Goal: Transaction & Acquisition: Subscribe to service/newsletter

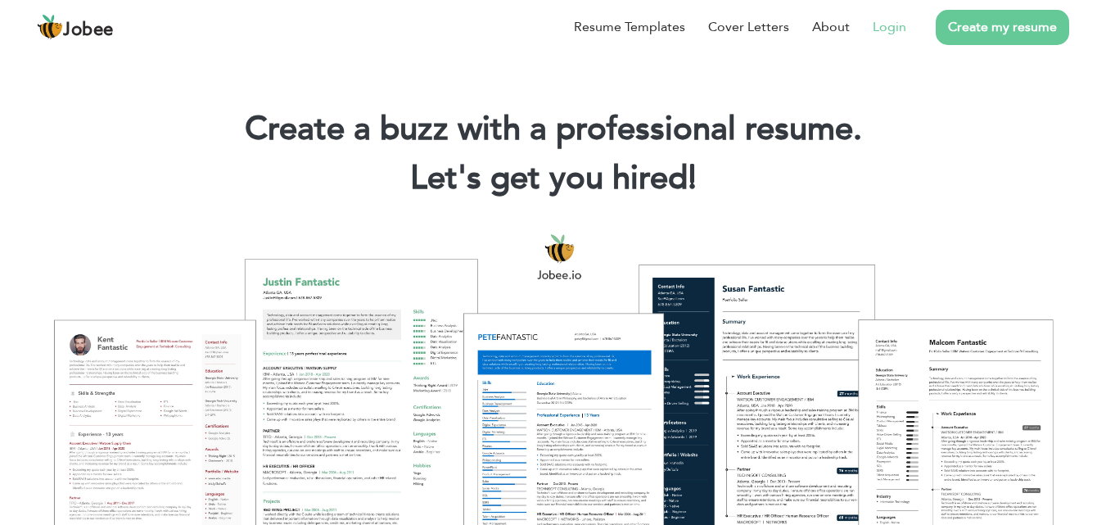
click at [893, 25] on link "Login" at bounding box center [890, 27] width 34 height 20
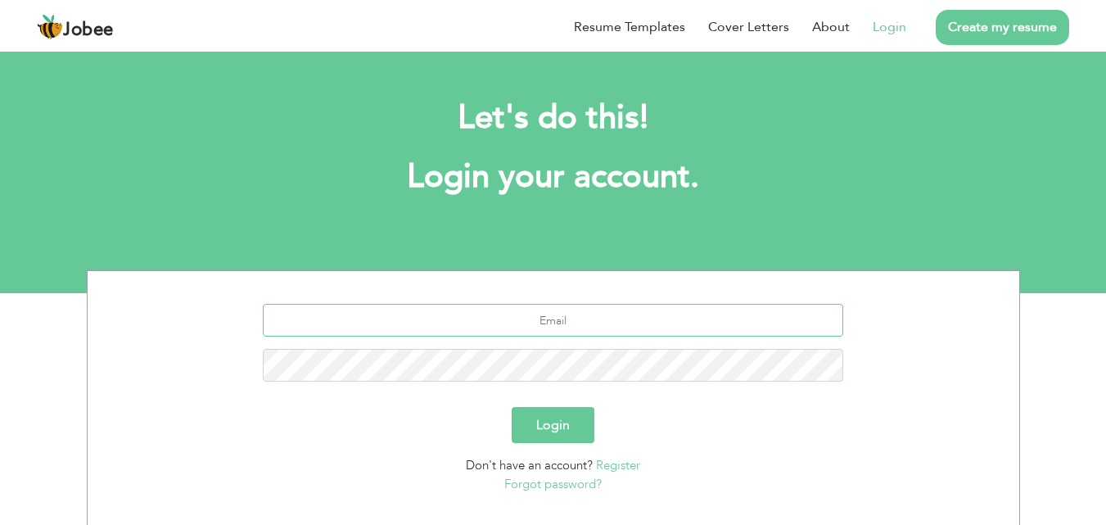
click at [433, 317] on input "text" at bounding box center [553, 320] width 581 height 33
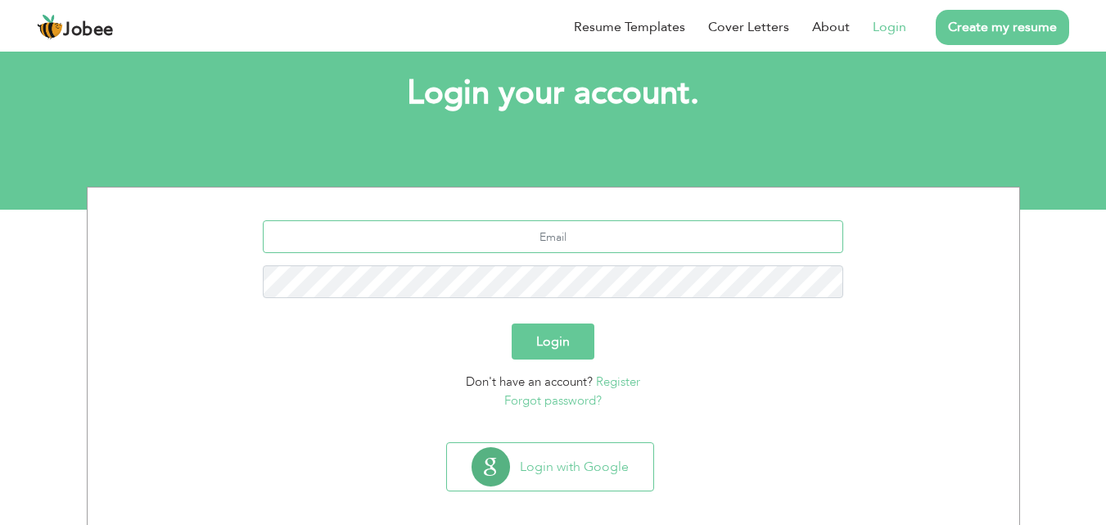
scroll to position [97, 0]
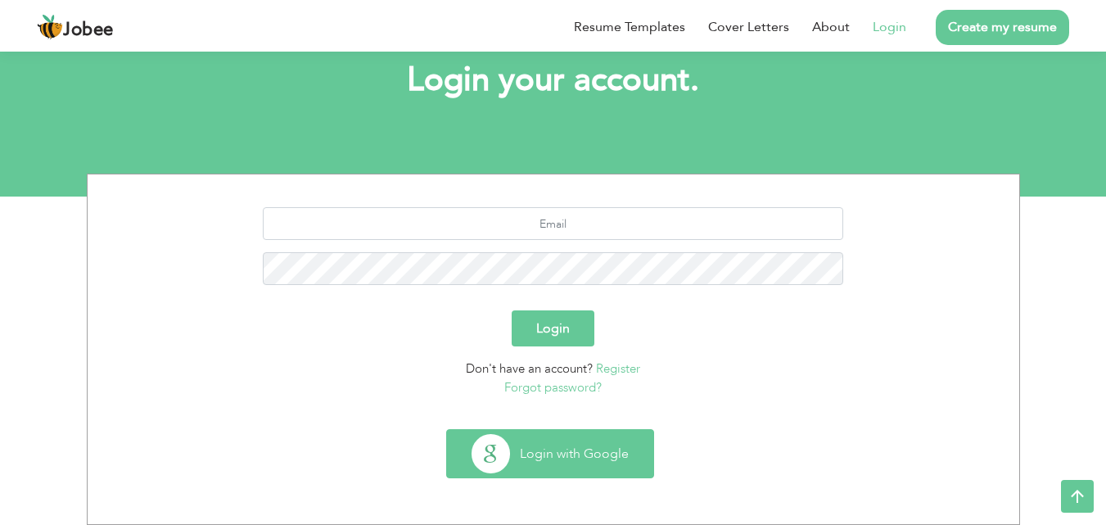
click at [579, 440] on button "Login with Google" at bounding box center [550, 453] width 206 height 47
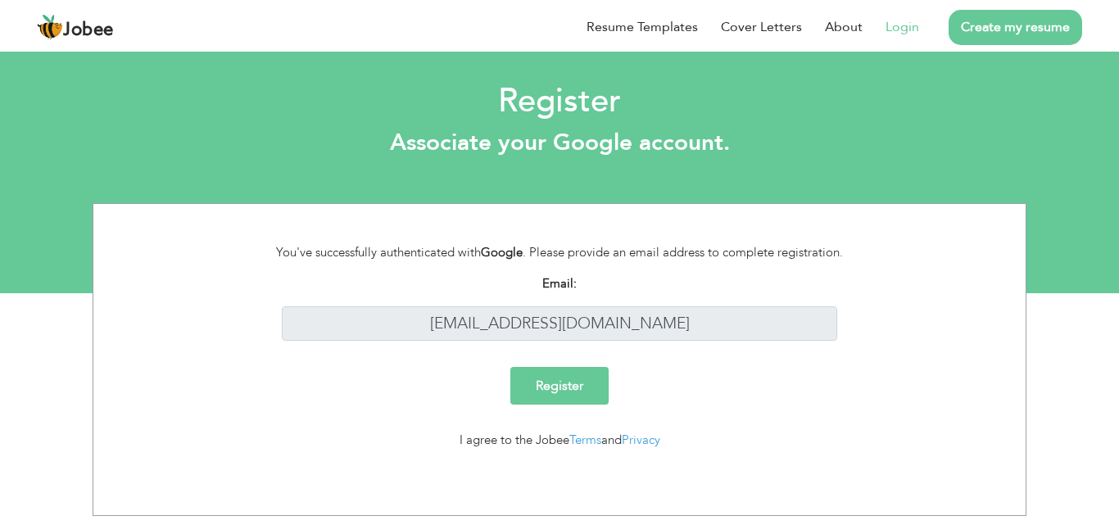
click at [902, 25] on link "Login" at bounding box center [902, 27] width 34 height 20
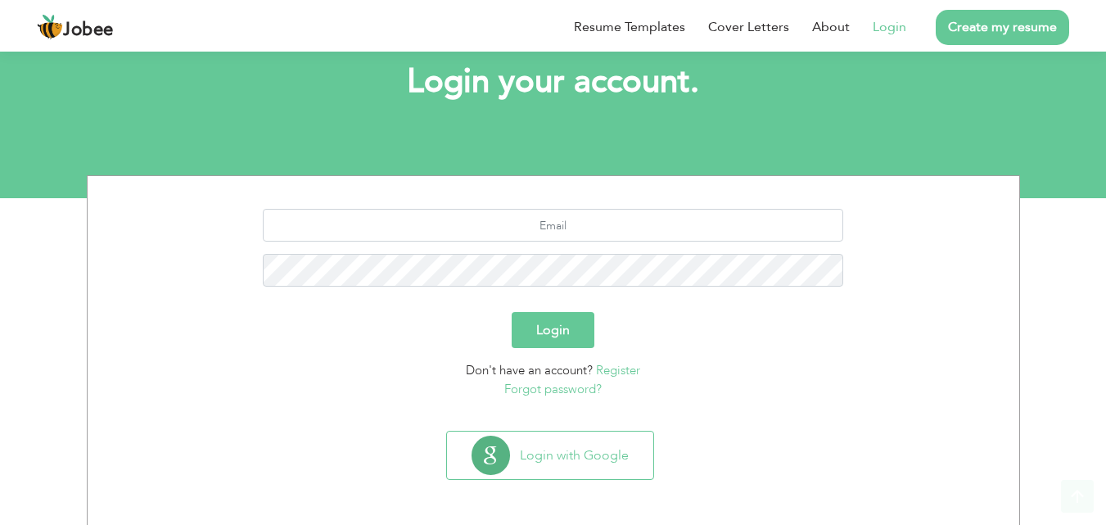
scroll to position [97, 0]
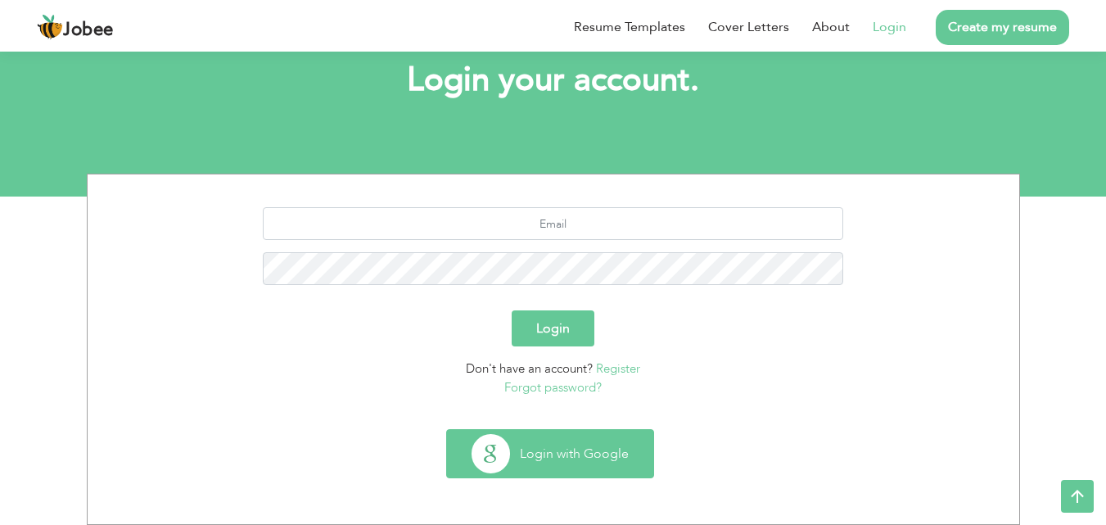
click at [530, 470] on button "Login with Google" at bounding box center [550, 453] width 206 height 47
